Goal: Check status

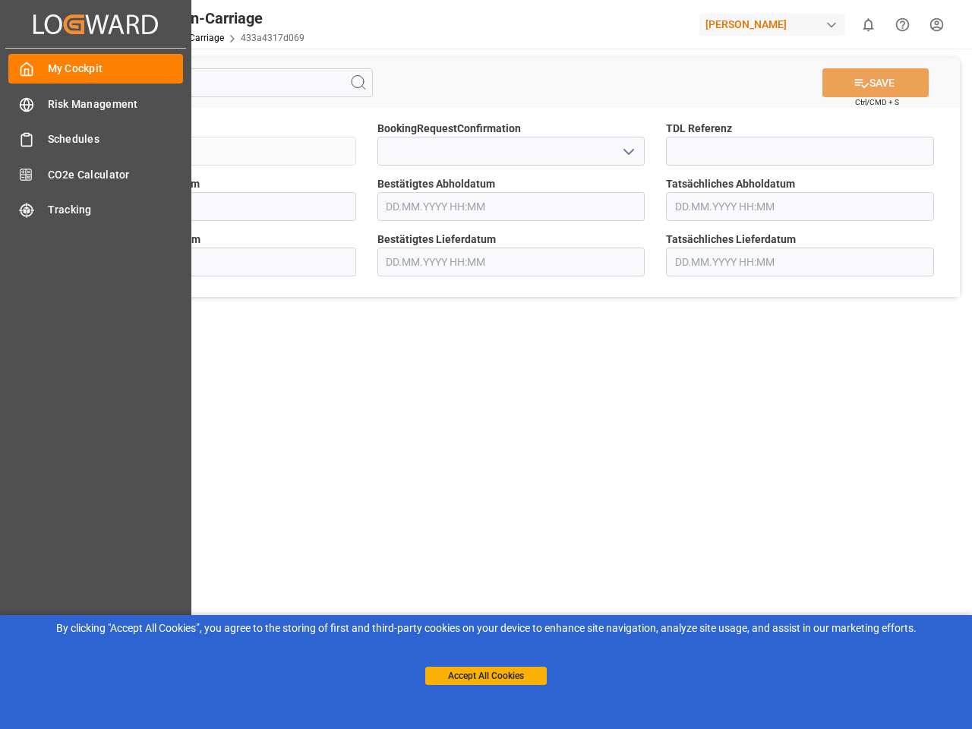
click at [486, 364] on main "SAVE Ctrl/CMD + S Sendung QKA25-011285 BookingRequestConfirmation TDL Referenz …" at bounding box center [511, 385] width 916 height 672
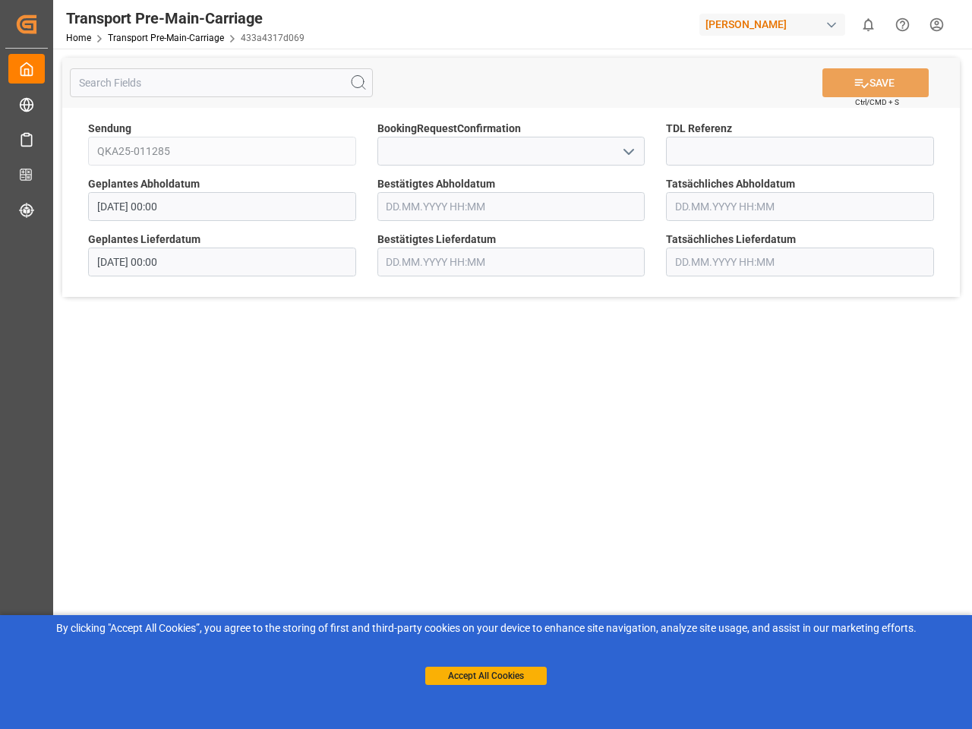
click at [38, 24] on icon "Created by potrace 1.15, written by [PERSON_NAME] [DATE]-[DATE]" at bounding box center [26, 24] width 23 height 24
click at [868, 24] on html "Created by potrace 1.15, written by [PERSON_NAME] [DATE]-[DATE] Created by potr…" at bounding box center [486, 364] width 972 height 729
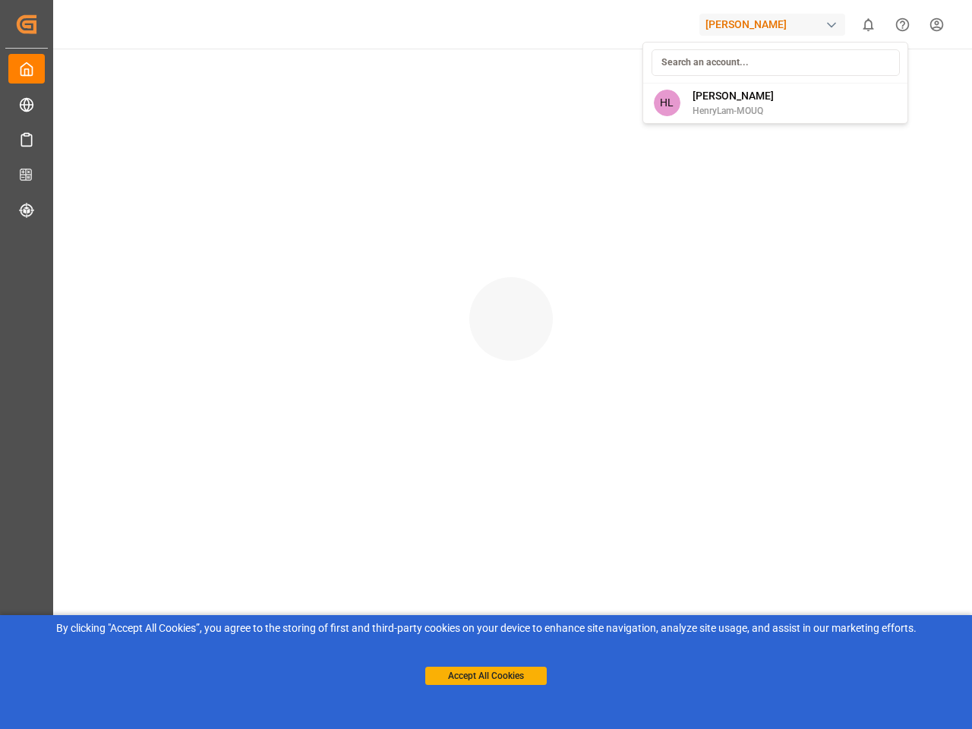
click at [902, 24] on icon "Help Center" at bounding box center [902, 25] width 16 height 16
click at [358, 83] on div at bounding box center [511, 304] width 922 height 510
click at [875, 83] on div at bounding box center [511, 304] width 922 height 510
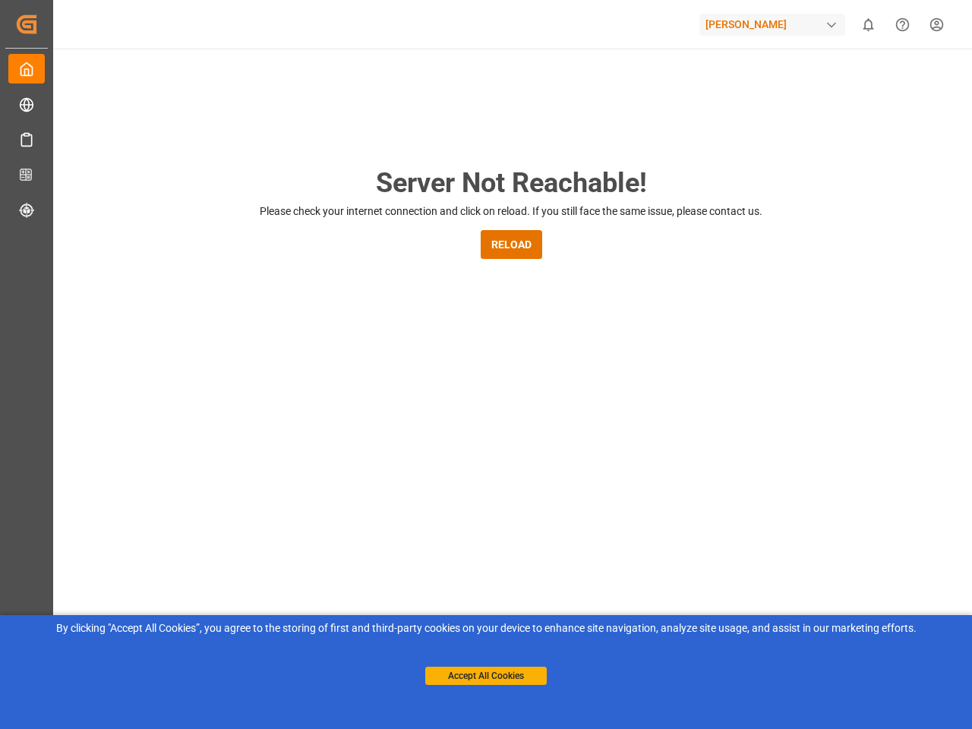
click at [628, 151] on div "Server Not Reachable! Please check your internet connection and click on reload…" at bounding box center [511, 581] width 922 height 1065
click at [486, 676] on button "Accept All Cookies" at bounding box center [485, 676] width 121 height 18
